Goal: Task Accomplishment & Management: Use online tool/utility

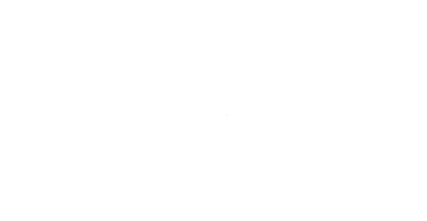
scroll to position [38, 0]
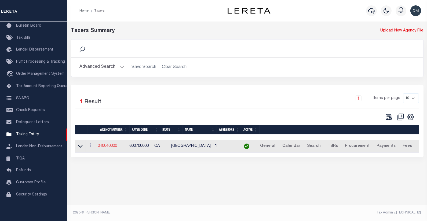
click at [105, 146] on link "040040000" at bounding box center [107, 146] width 19 height 4
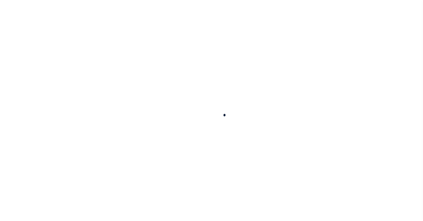
select select
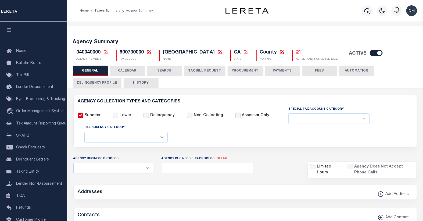
checkbox input "false"
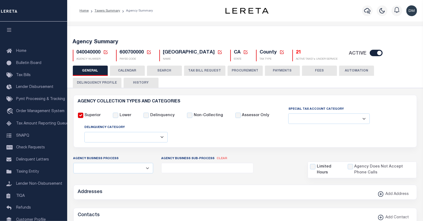
type input "600700000"
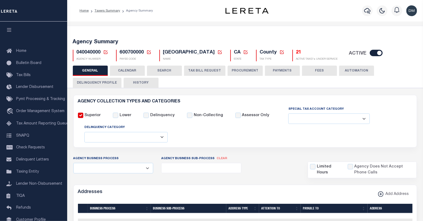
click at [104, 53] on icon at bounding box center [105, 52] width 5 height 5
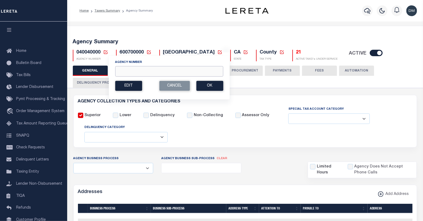
click at [133, 70] on input "Agency Number" at bounding box center [169, 71] width 108 height 10
type input "340510000"
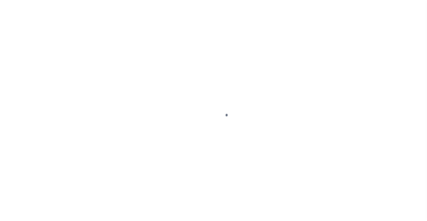
select select
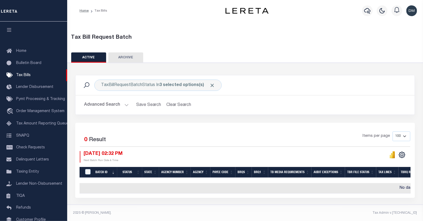
click at [114, 105] on button "Advanced Search" at bounding box center [106, 105] width 45 height 10
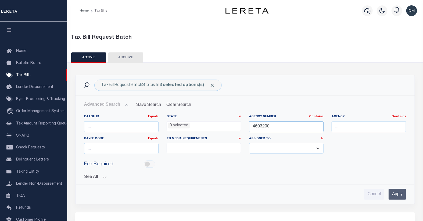
click at [263, 127] on input "4603200" at bounding box center [286, 126] width 74 height 11
type input "090550000"
click at [398, 195] on input "Apply" at bounding box center [396, 194] width 17 height 11
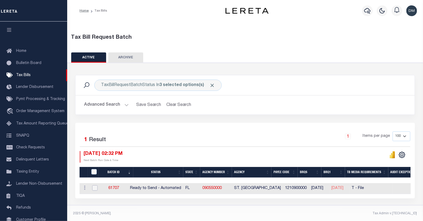
click at [95, 189] on input "checkbox" at bounding box center [94, 187] width 5 height 5
checkbox input "true"
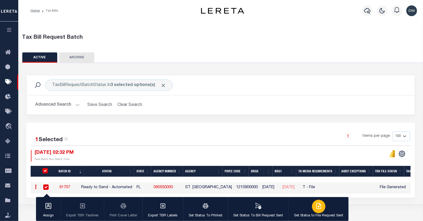
click at [314, 202] on div "button" at bounding box center [318, 206] width 13 height 13
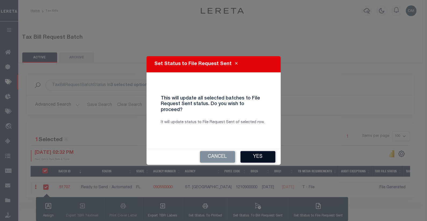
click at [257, 152] on button "Yes" at bounding box center [258, 157] width 35 height 12
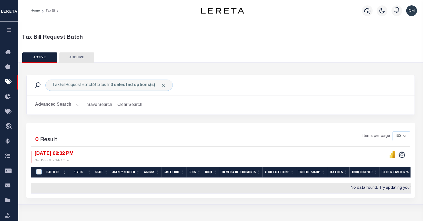
click at [65, 104] on button "Advanced Search" at bounding box center [57, 105] width 45 height 10
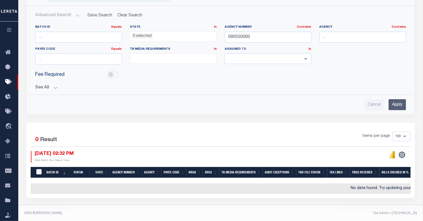
scroll to position [93, 0]
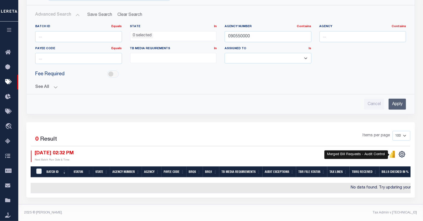
click at [394, 152] on icon "" at bounding box center [393, 154] width 2 height 7
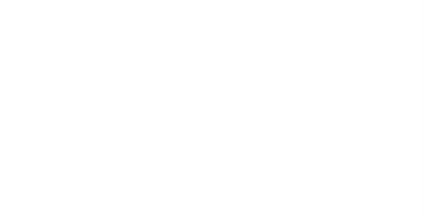
select select
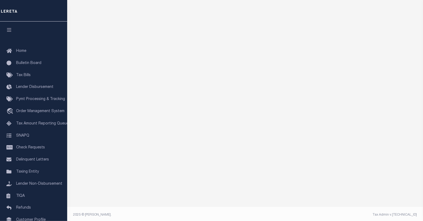
scroll to position [46, 0]
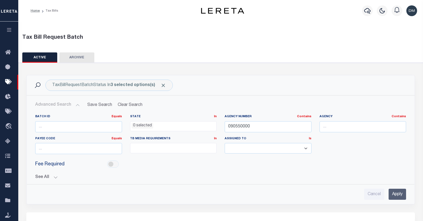
select select
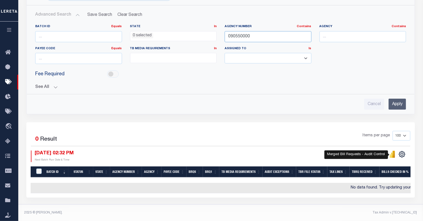
click at [233, 34] on input "090550000" at bounding box center [268, 36] width 87 height 11
type input "410790000"
click at [395, 103] on input "Apply" at bounding box center [396, 104] width 17 height 11
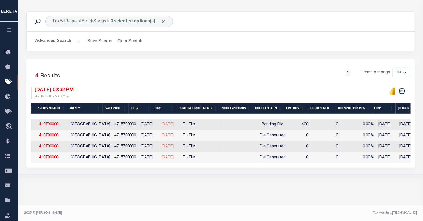
scroll to position [0, 157]
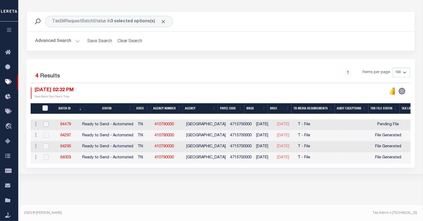
click at [46, 125] on input "checkbox" at bounding box center [45, 123] width 5 height 5
checkbox input "true"
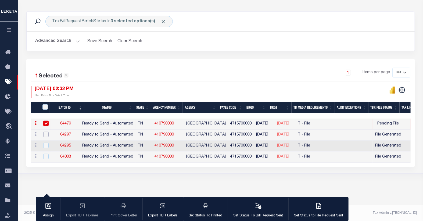
click at [45, 134] on input "checkbox" at bounding box center [45, 134] width 5 height 5
checkbox input "true"
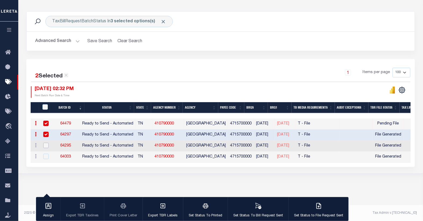
click at [46, 145] on input "checkbox" at bounding box center [45, 145] width 5 height 5
checkbox input "true"
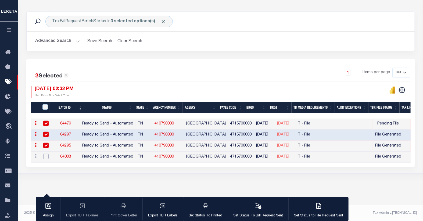
click at [45, 158] on input "checkbox" at bounding box center [45, 156] width 5 height 5
checkbox input "true"
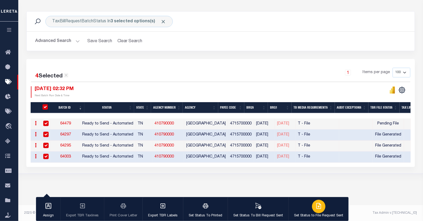
click at [318, 206] on icon "button" at bounding box center [319, 205] width 3 height 4
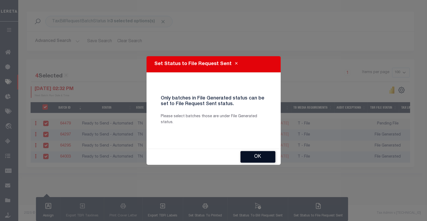
click at [259, 158] on button "OK" at bounding box center [258, 157] width 35 height 12
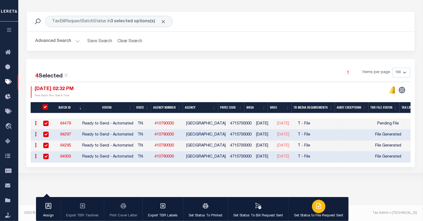
click at [318, 205] on icon "button" at bounding box center [319, 205] width 3 height 4
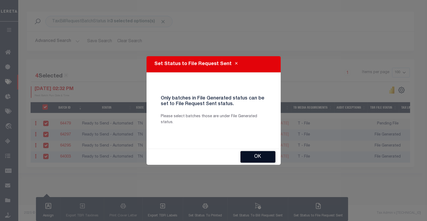
click at [261, 157] on button "OK" at bounding box center [258, 157] width 35 height 12
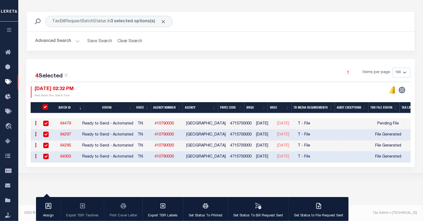
click at [44, 124] on input "checkbox" at bounding box center [45, 123] width 5 height 5
checkbox input "false"
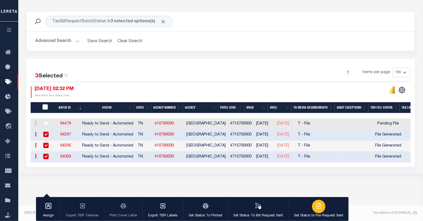
click at [315, 207] on icon "button" at bounding box center [318, 206] width 6 height 6
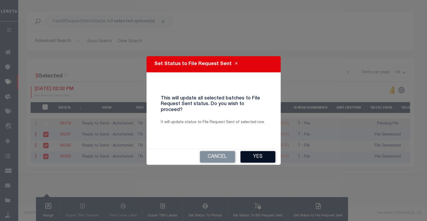
click at [250, 154] on button "Yes" at bounding box center [258, 157] width 35 height 12
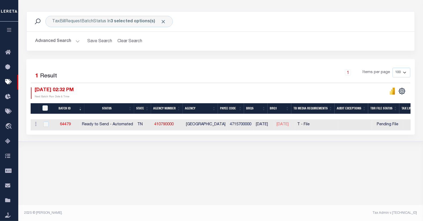
click at [62, 44] on button "Advanced Search" at bounding box center [57, 41] width 45 height 10
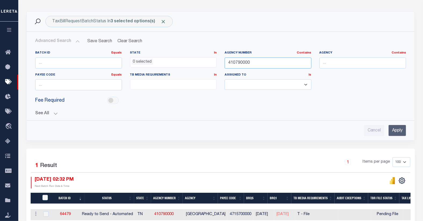
click at [242, 65] on input "410790000" at bounding box center [268, 62] width 87 height 11
type input "420200000"
click at [399, 130] on input "Apply" at bounding box center [396, 130] width 17 height 11
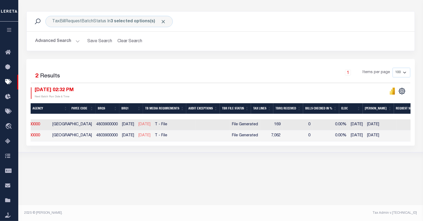
scroll to position [0, 56]
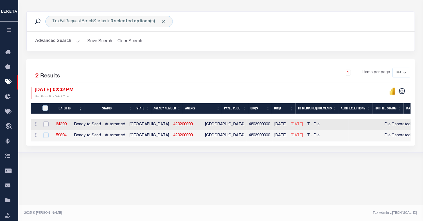
click at [45, 124] on input "checkbox" at bounding box center [45, 123] width 5 height 5
checkbox input "true"
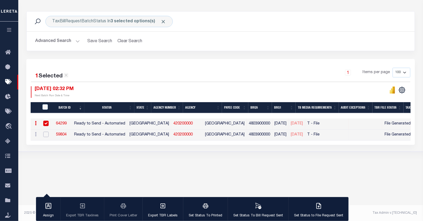
click at [44, 134] on input "checkbox" at bounding box center [45, 134] width 5 height 5
checkbox input "true"
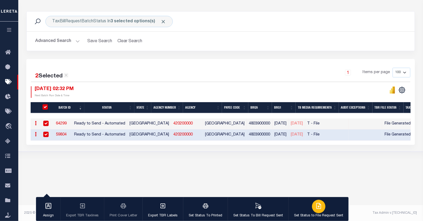
click at [315, 209] on icon "button" at bounding box center [318, 206] width 6 height 6
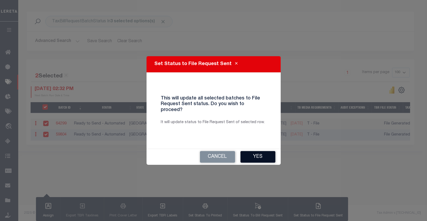
click at [259, 152] on button "Yes" at bounding box center [258, 157] width 35 height 12
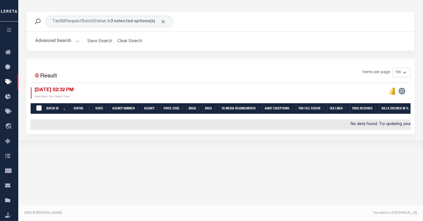
click at [62, 41] on button "Advanced Search" at bounding box center [57, 41] width 45 height 10
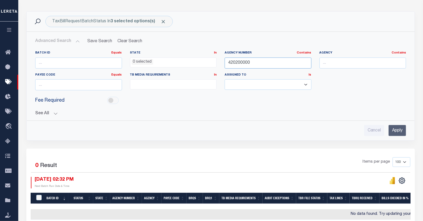
click at [246, 65] on input "420200000" at bounding box center [268, 62] width 87 height 11
type input "4224300"
click at [389, 129] on input "Apply" at bounding box center [396, 130] width 17 height 11
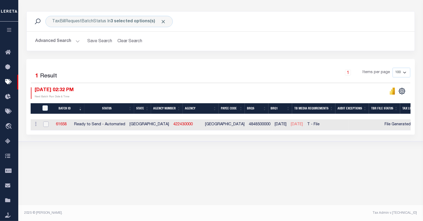
click at [45, 125] on input "checkbox" at bounding box center [45, 123] width 5 height 5
checkbox input "true"
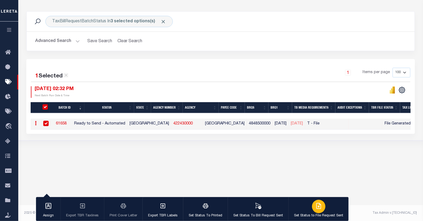
click at [316, 207] on icon "button" at bounding box center [318, 205] width 4 height 5
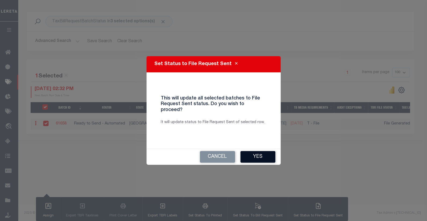
click at [254, 153] on button "Yes" at bounding box center [258, 157] width 35 height 12
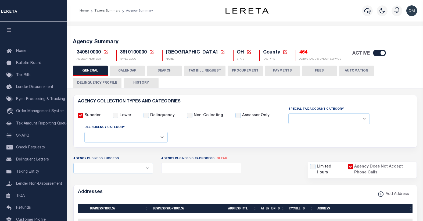
select select
click at [104, 53] on icon at bounding box center [105, 52] width 5 height 5
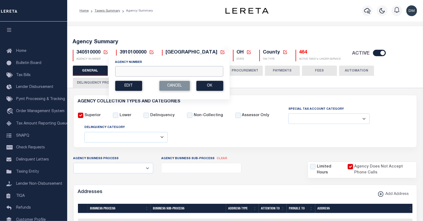
click at [125, 72] on input "Agency Number" at bounding box center [169, 71] width 108 height 10
type input "422430000"
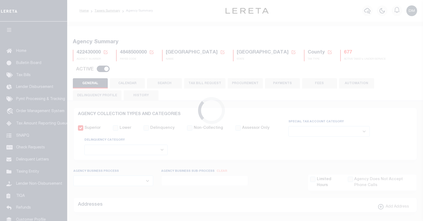
select select
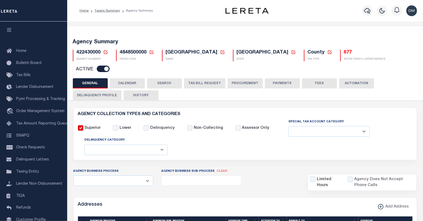
click at [106, 51] on icon at bounding box center [105, 52] width 5 height 5
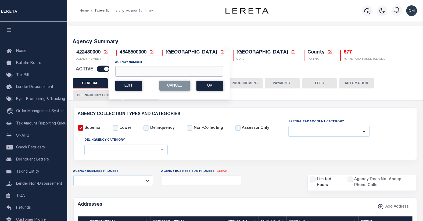
click at [130, 72] on input "Agency Number" at bounding box center [169, 71] width 108 height 10
type input "430290000"
click at [212, 88] on button "Ok" at bounding box center [209, 86] width 27 height 10
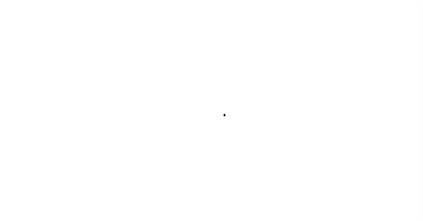
select select
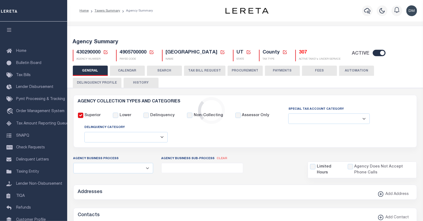
checkbox input "false"
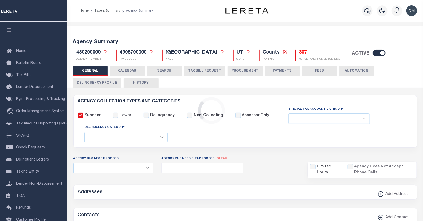
type input "4905700000"
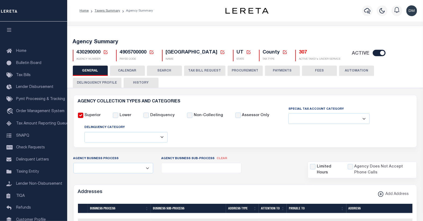
click at [196, 71] on button "TAX BILL REQUEST" at bounding box center [204, 71] width 41 height 10
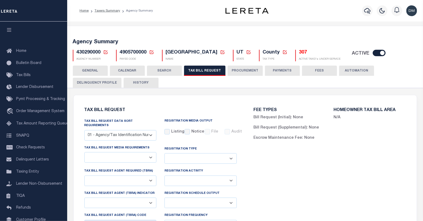
select select "22"
select select "false"
select select "14"
select select "1"
select select
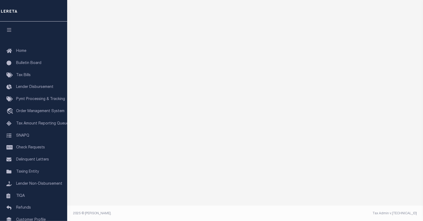
scroll to position [42, 0]
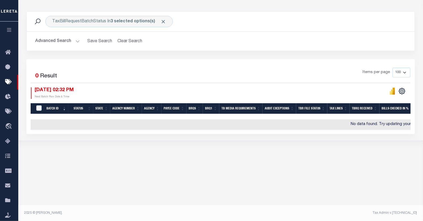
scroll to position [64, 0]
click at [393, 92] on icon "" at bounding box center [392, 91] width 2 height 5
click at [52, 38] on button "Advanced Search" at bounding box center [57, 41] width 45 height 10
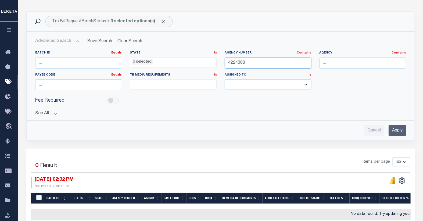
click at [234, 63] on input "4224300" at bounding box center [268, 62] width 87 height 11
type input "420920606"
click at [395, 131] on input "Apply" at bounding box center [396, 130] width 17 height 11
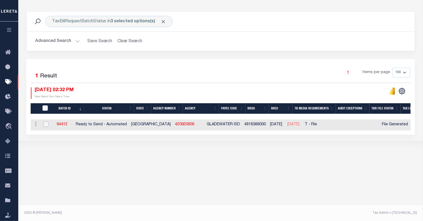
click at [47, 125] on input "checkbox" at bounding box center [45, 123] width 5 height 5
checkbox input "true"
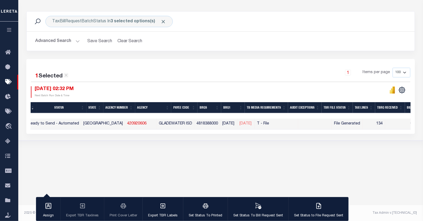
scroll to position [0, 0]
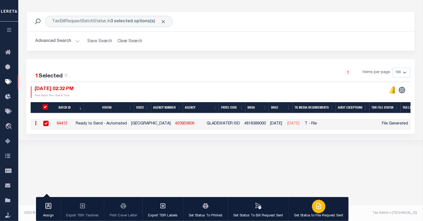
click at [316, 206] on icon "button" at bounding box center [318, 206] width 6 height 6
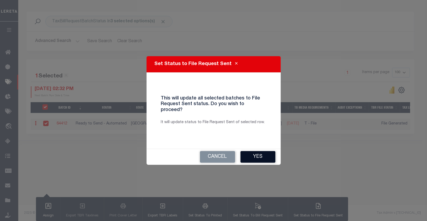
click at [256, 152] on button "Yes" at bounding box center [258, 157] width 35 height 12
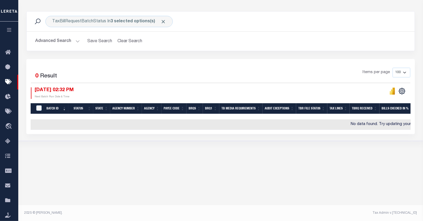
click at [54, 42] on button "Advanced Search" at bounding box center [57, 41] width 45 height 10
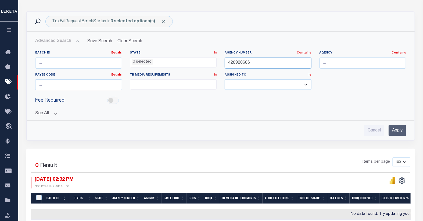
click at [240, 63] on input "420920606" at bounding box center [268, 62] width 87 height 11
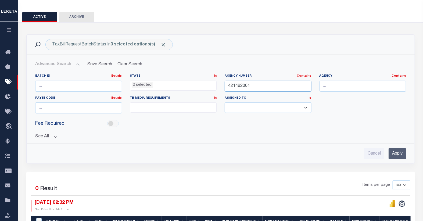
scroll to position [34, 0]
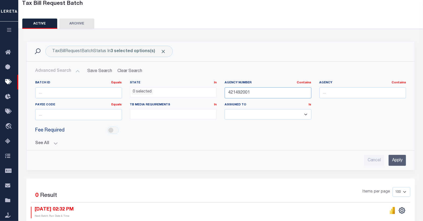
type input "421492001"
click at [393, 161] on input "Apply" at bounding box center [396, 160] width 17 height 11
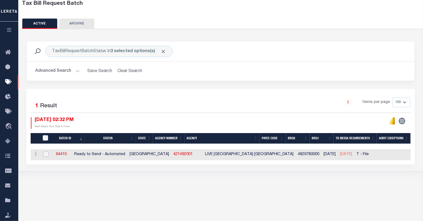
click at [45, 156] on input "checkbox" at bounding box center [45, 153] width 5 height 5
checkbox input "true"
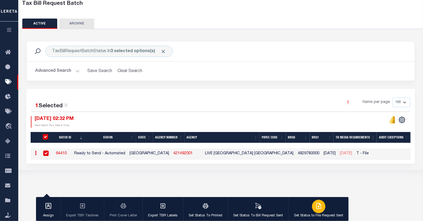
click at [315, 207] on icon "button" at bounding box center [318, 206] width 6 height 6
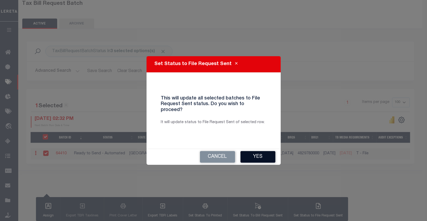
click at [251, 151] on button "Yes" at bounding box center [258, 157] width 35 height 12
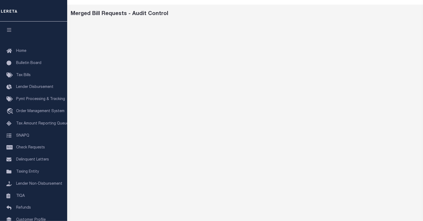
scroll to position [46, 0]
